Goal: Transaction & Acquisition: Purchase product/service

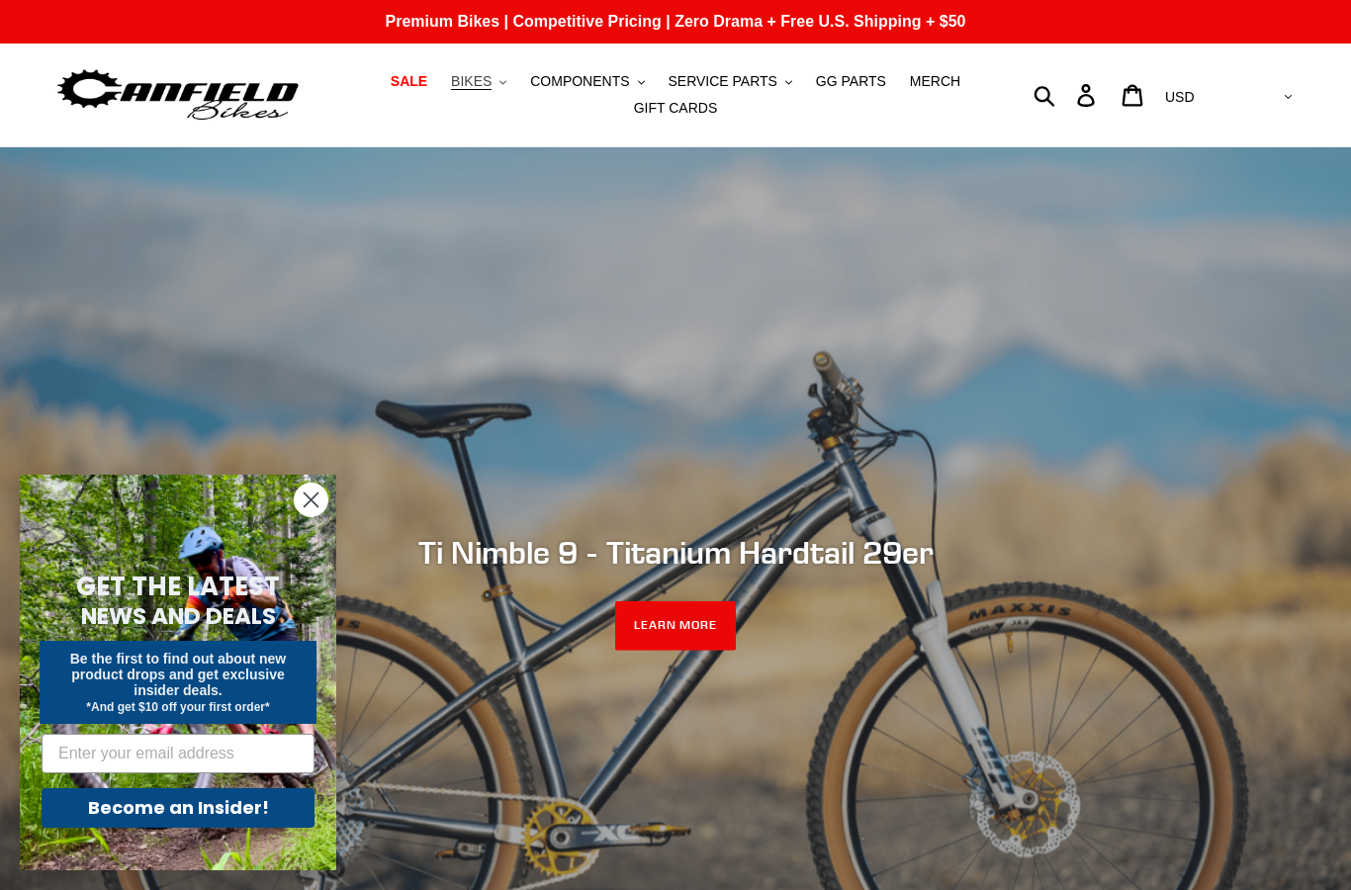
click at [471, 81] on span "BIKES" at bounding box center [471, 81] width 41 height 17
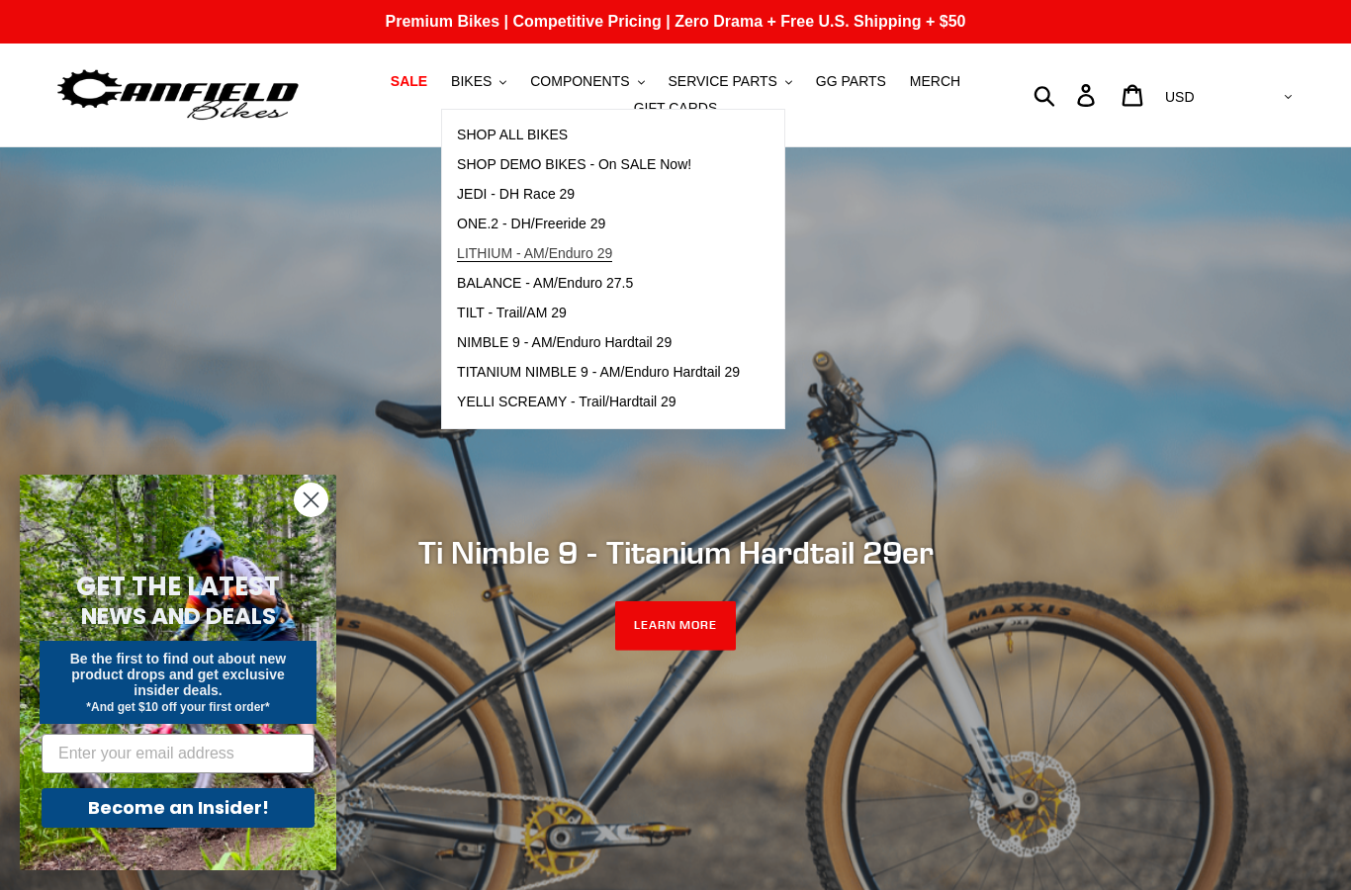
click at [524, 254] on span "LITHIUM - AM/Enduro 29" at bounding box center [534, 253] width 155 height 17
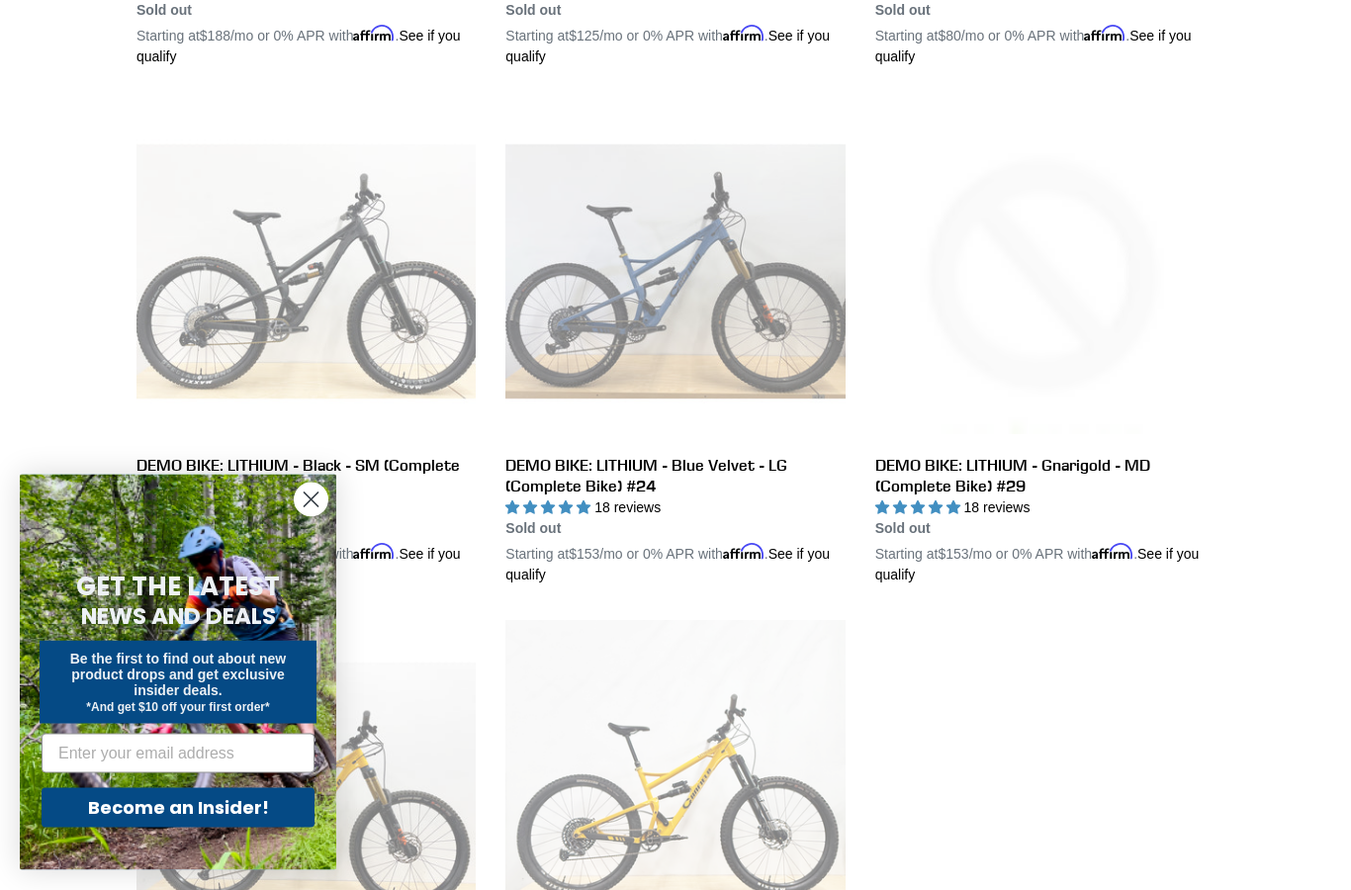
scroll to position [1008, 0]
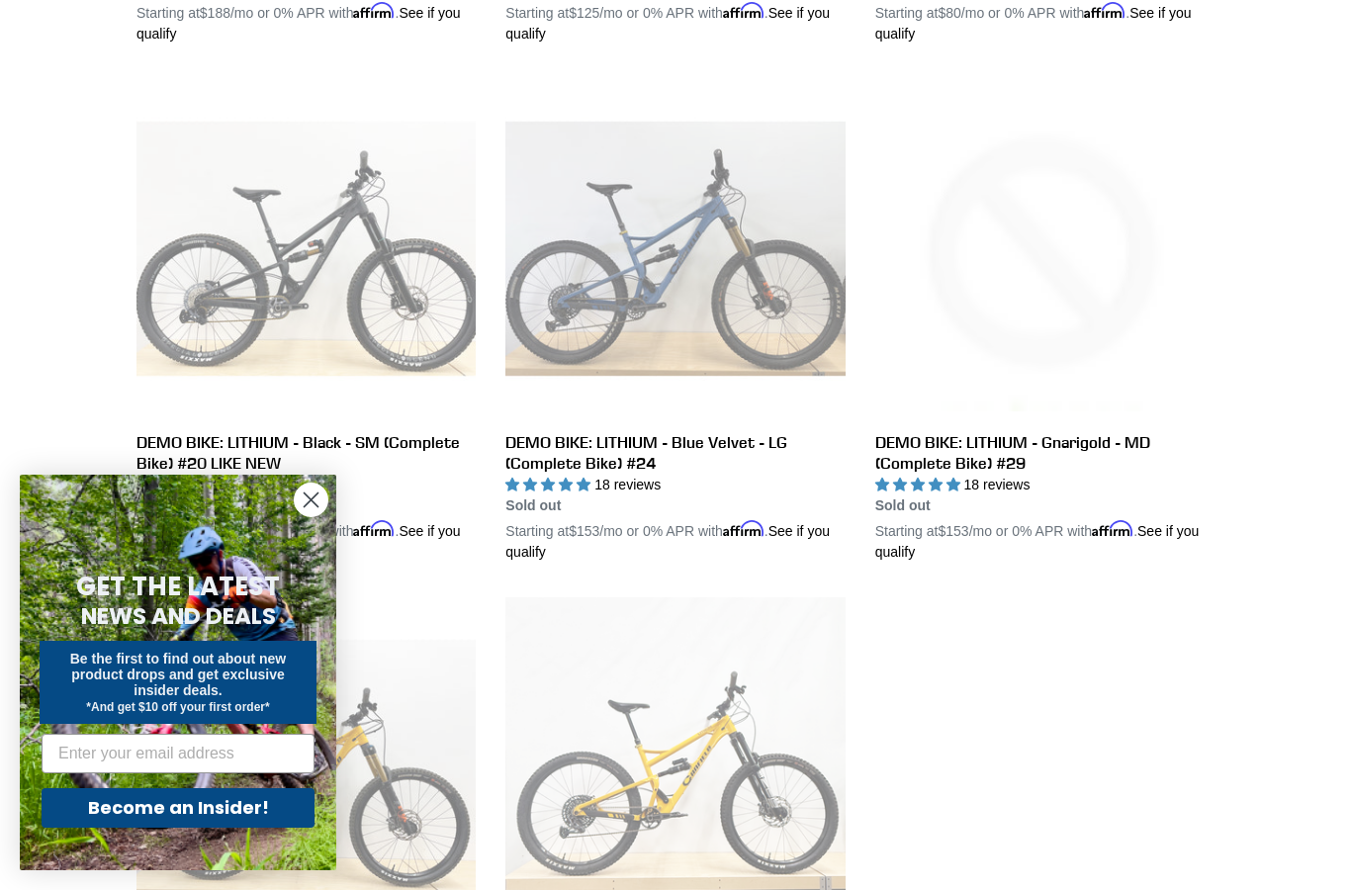
click at [315, 516] on circle "Close dialog" at bounding box center [311, 499] width 33 height 33
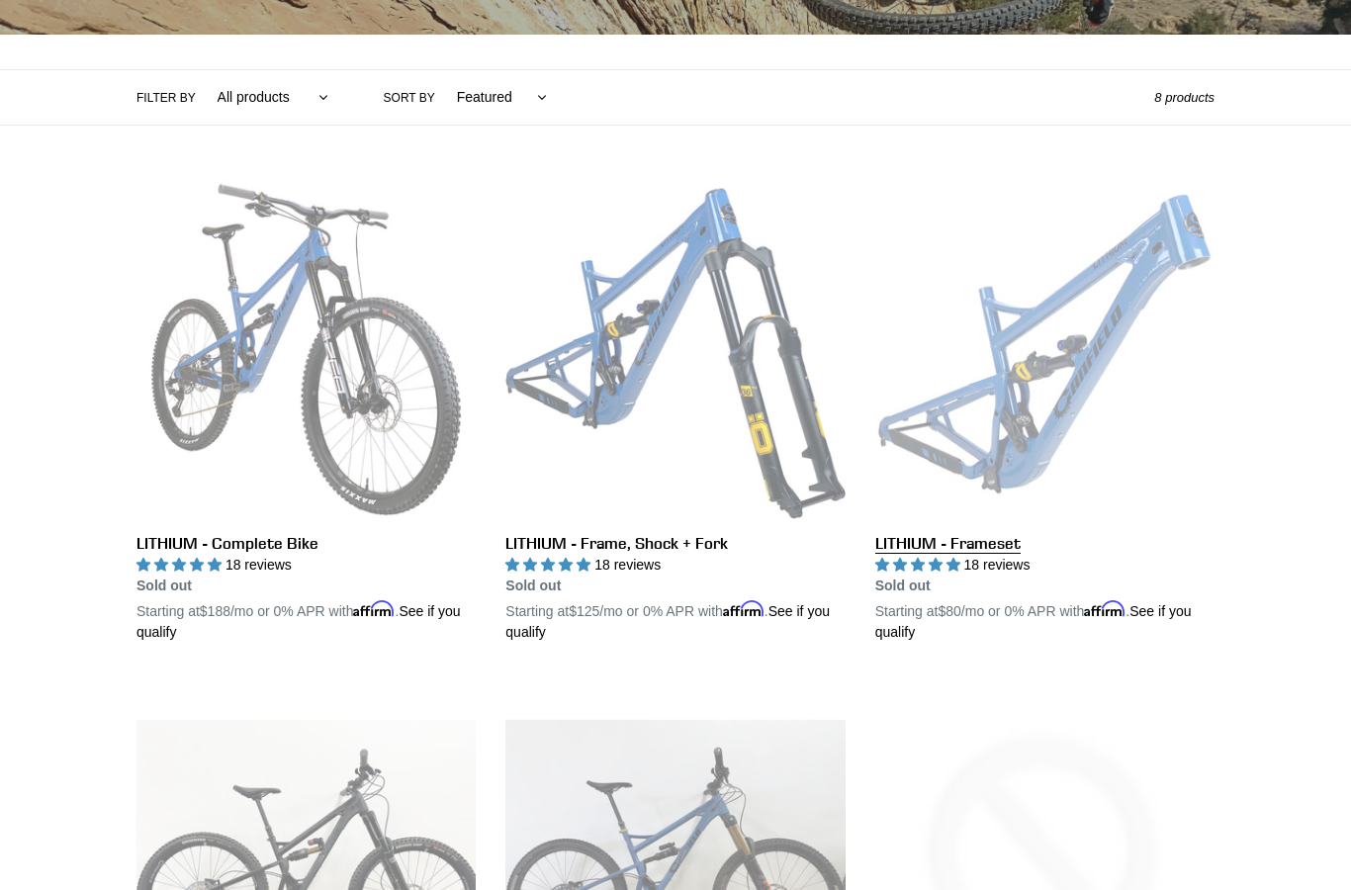
scroll to position [409, 0]
click at [1100, 328] on link "LITHIUM - Frameset" at bounding box center [1044, 411] width 339 height 463
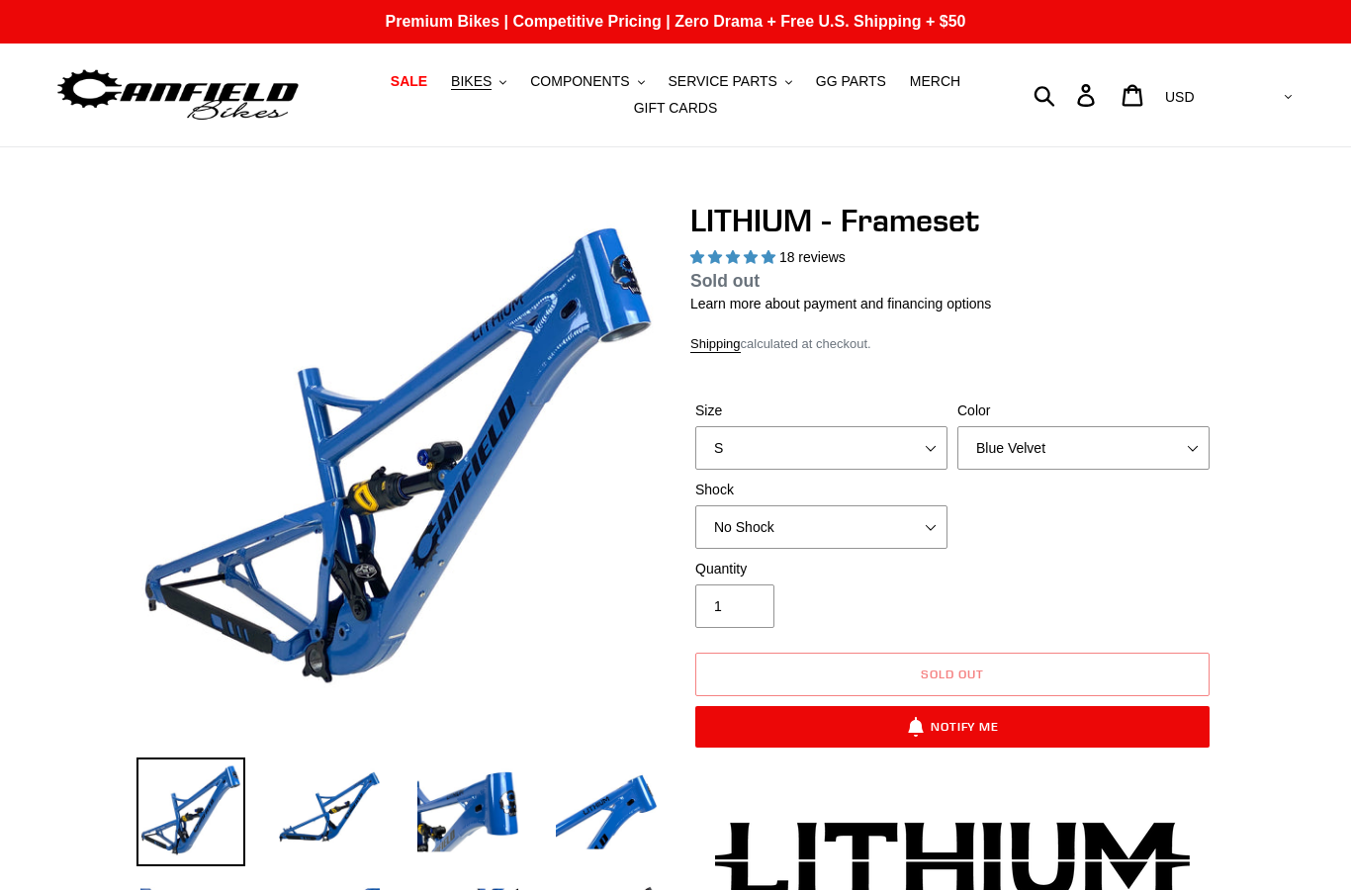
select select "highest-rating"
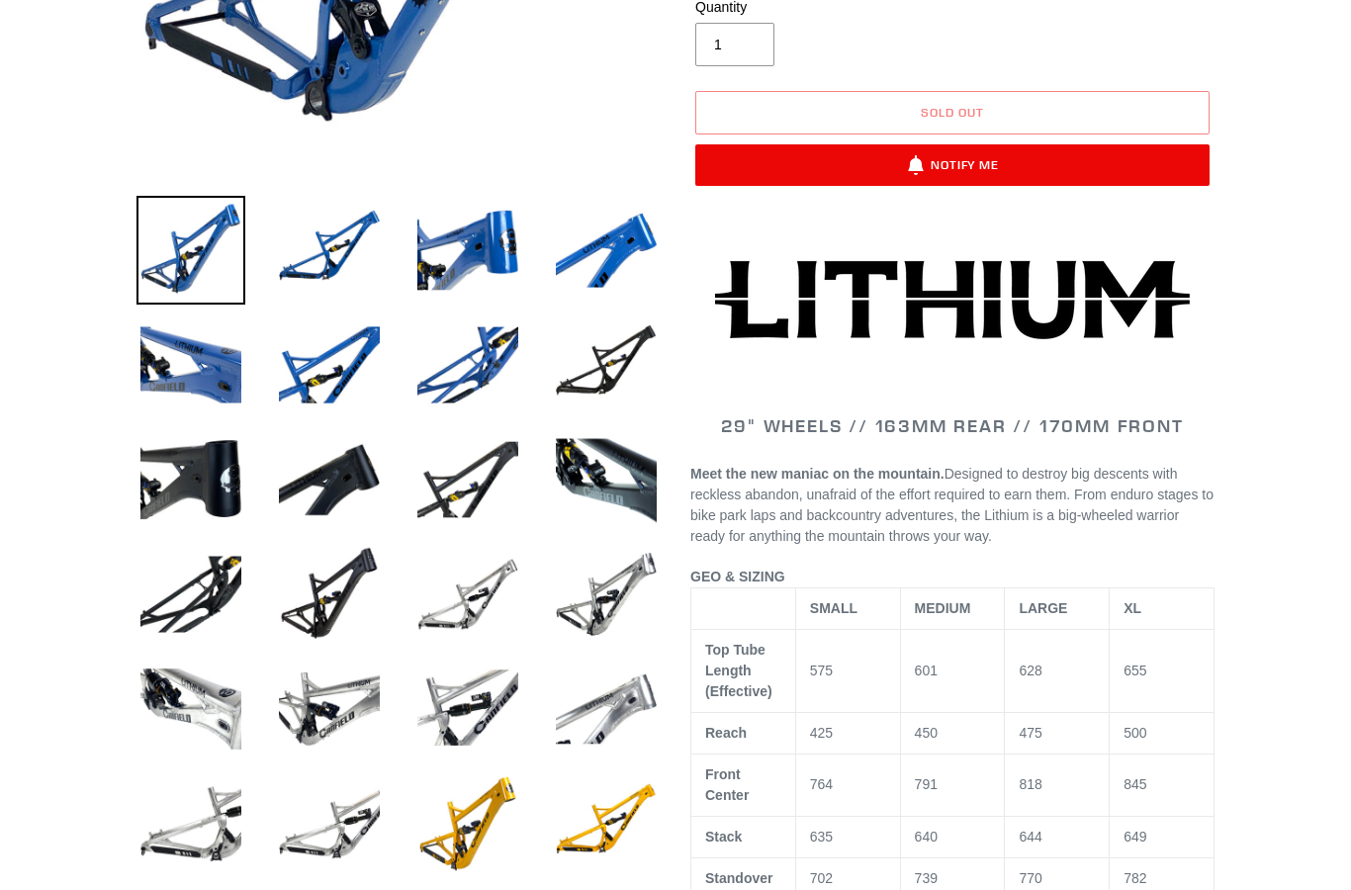
scroll to position [554, 0]
